Goal: Task Accomplishment & Management: Use online tool/utility

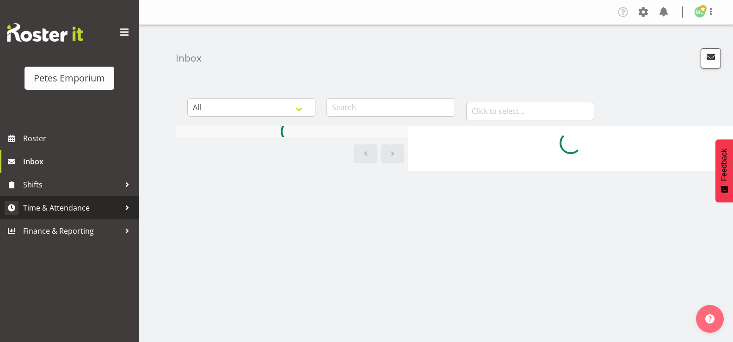
click at [50, 209] on span "Time & Attendance" at bounding box center [71, 208] width 97 height 14
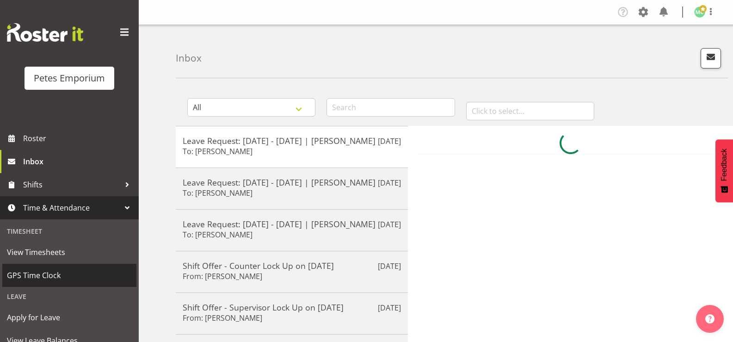
click at [31, 274] on span "GPS Time Clock" at bounding box center [69, 275] width 125 height 14
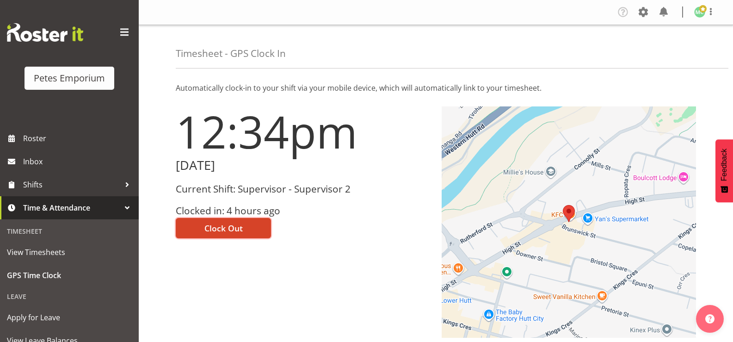
click at [261, 225] on button "Clock Out" at bounding box center [223, 228] width 95 height 20
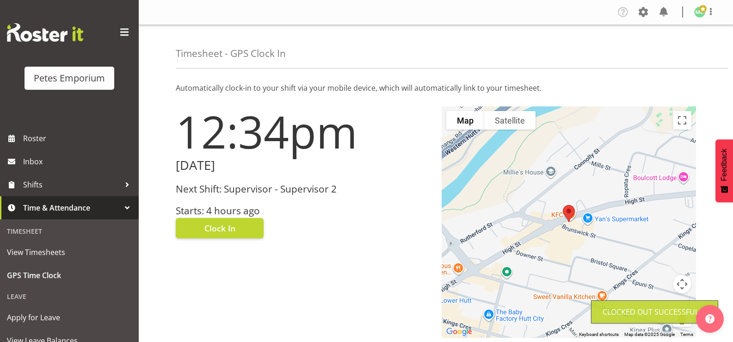
click at [701, 11] on span at bounding box center [702, 8] width 7 height 7
click at [678, 51] on link "Log Out" at bounding box center [671, 48] width 89 height 17
